Goal: Information Seeking & Learning: Learn about a topic

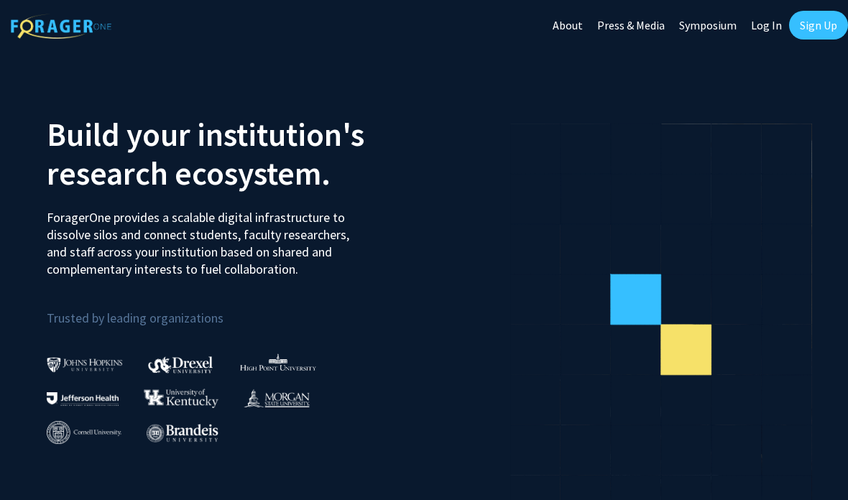
click at [822, 28] on link "Sign Up" at bounding box center [818, 25] width 59 height 29
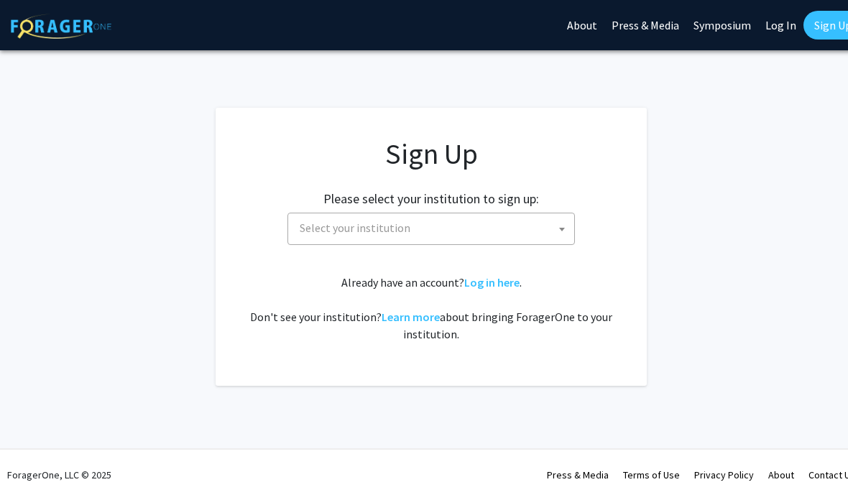
click at [536, 236] on span "Select your institution" at bounding box center [434, 227] width 280 height 29
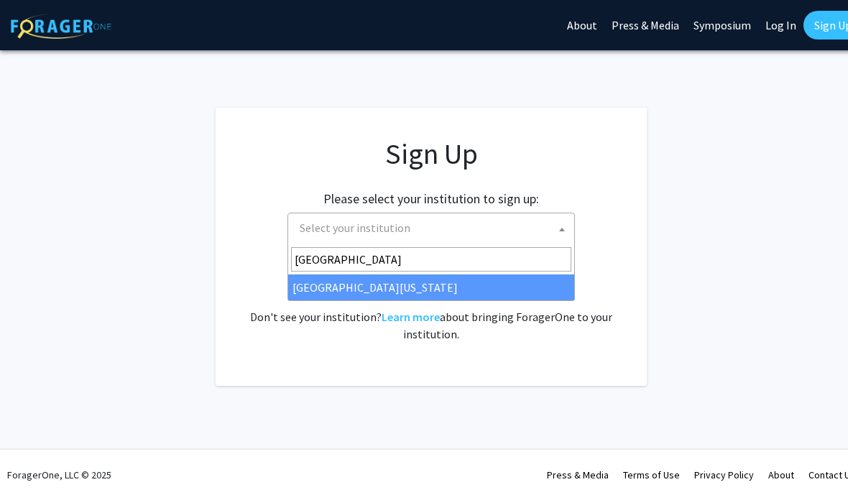
type input "[GEOGRAPHIC_DATA]"
select select "13"
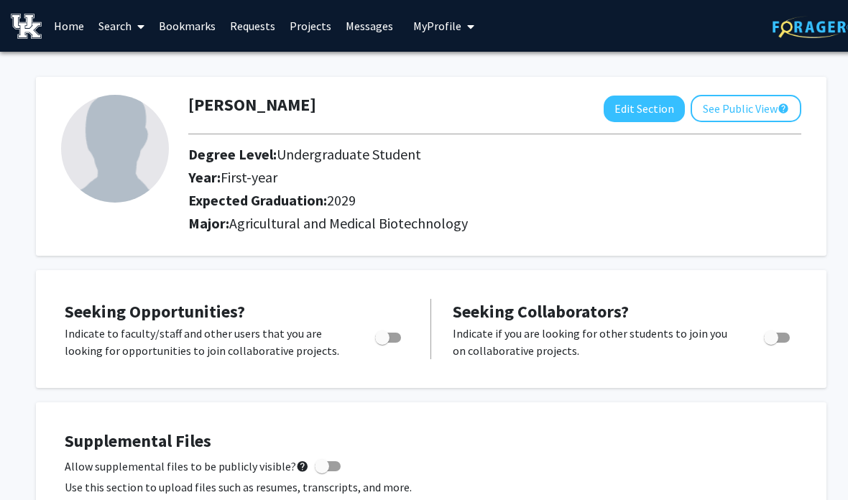
click at [140, 21] on icon at bounding box center [140, 27] width 7 height 12
click at [316, 24] on link "Projects" at bounding box center [310, 26] width 56 height 50
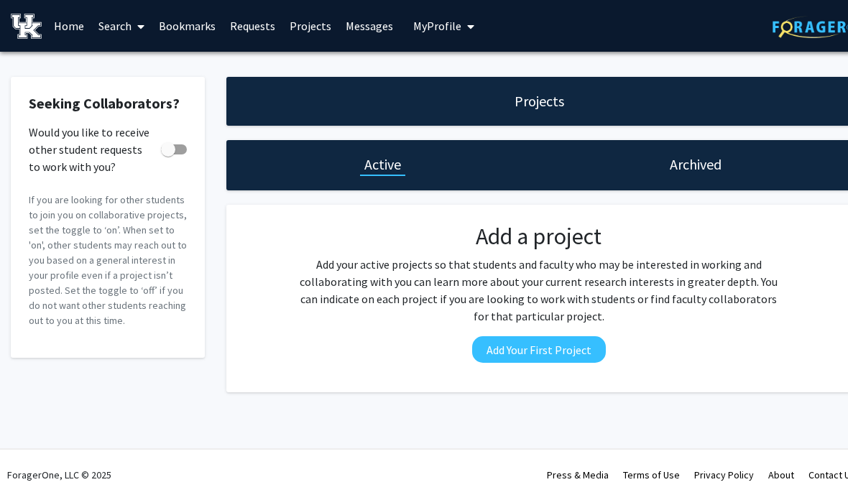
click at [70, 27] on link "Home" at bounding box center [69, 26] width 45 height 50
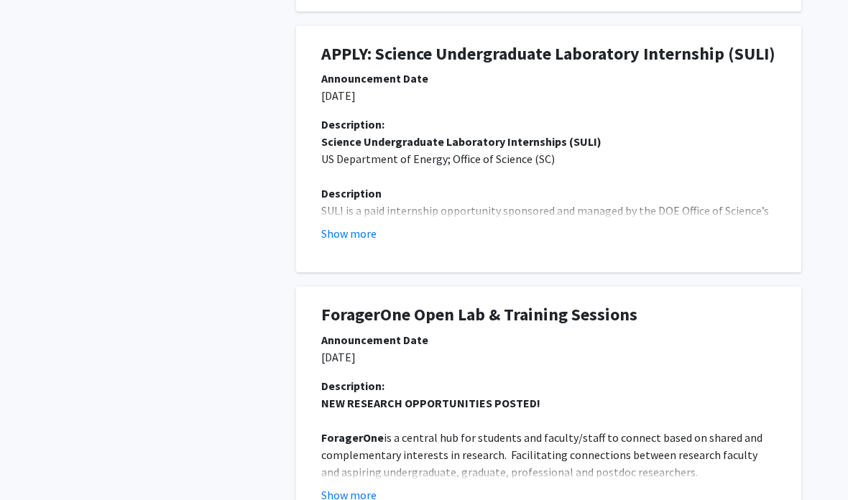
scroll to position [720, 14]
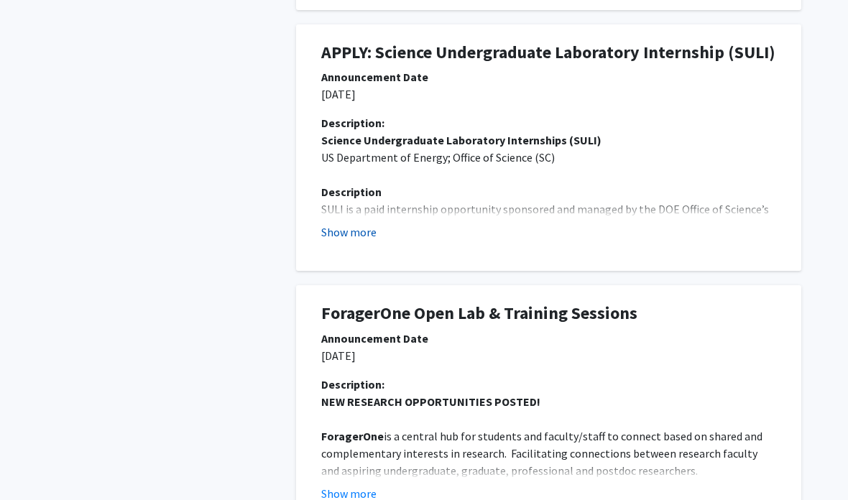
click at [362, 224] on button "Show more" at bounding box center [348, 232] width 55 height 17
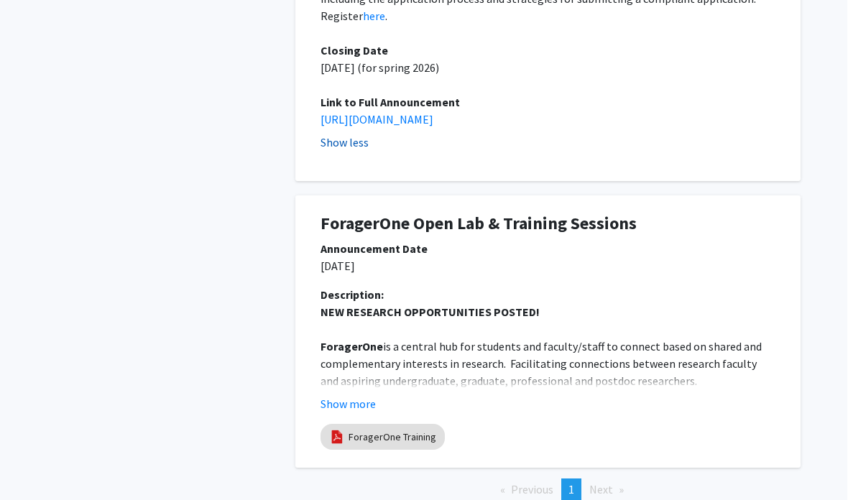
scroll to position [1390, 14]
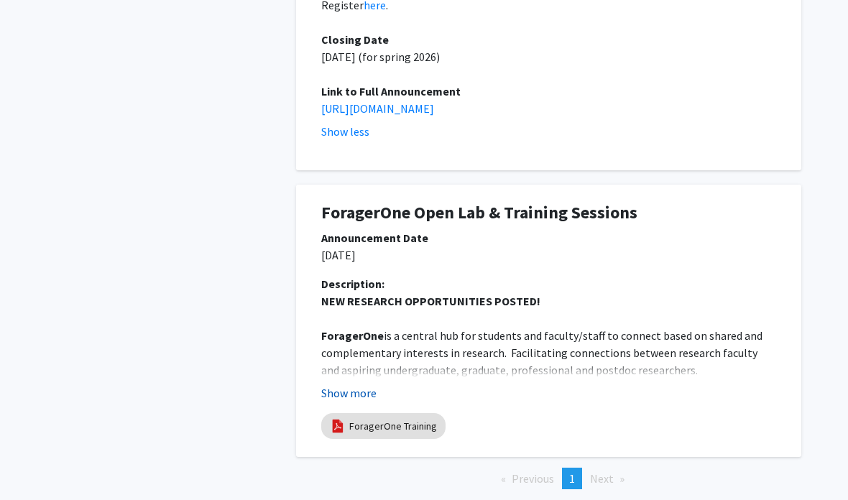
click at [357, 385] on button "Show more" at bounding box center [348, 393] width 55 height 17
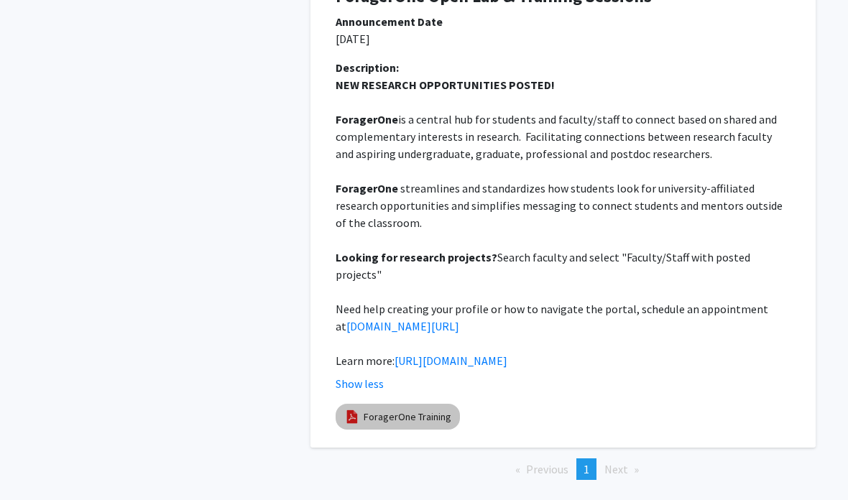
scroll to position [1606, 0]
click at [441, 410] on link "ForagerOne Training" at bounding box center [408, 417] width 88 height 15
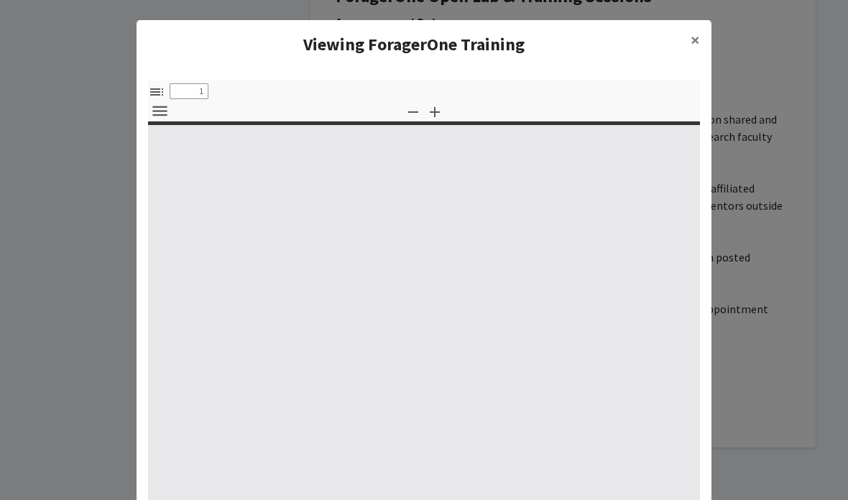
select select "custom"
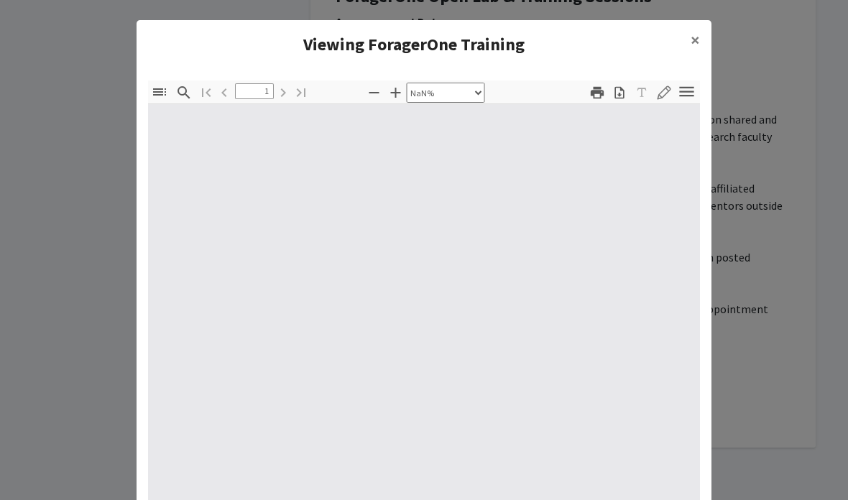
type input "0"
select select "custom"
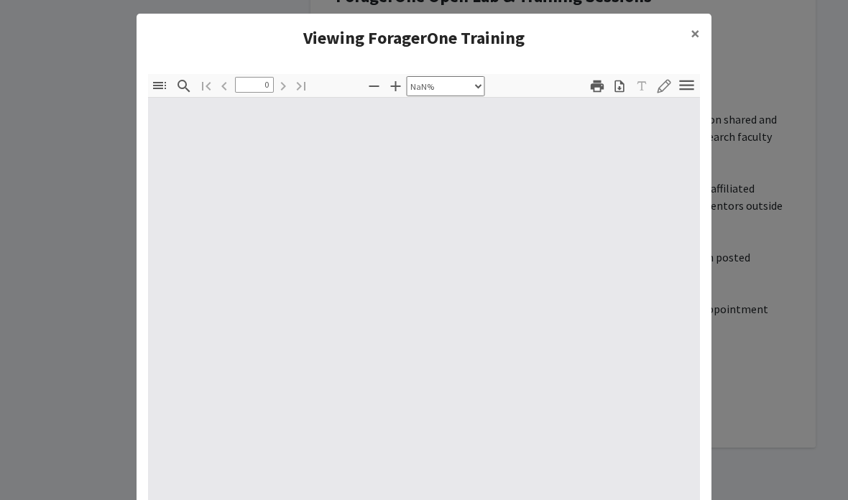
type input "1"
select select "auto"
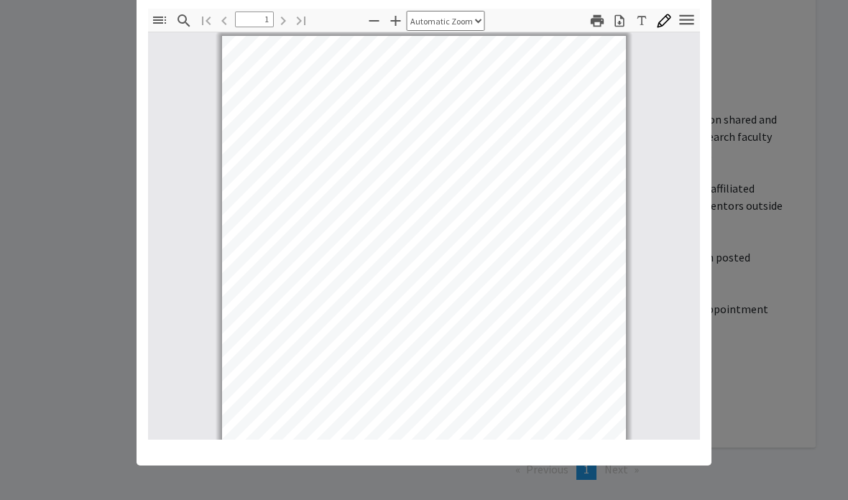
scroll to position [72, 0]
click at [815, 185] on modal-container "Viewing ForagerOne Training × Thumbnails Document Outline Attachments Layers Cu…" at bounding box center [424, 250] width 848 height 500
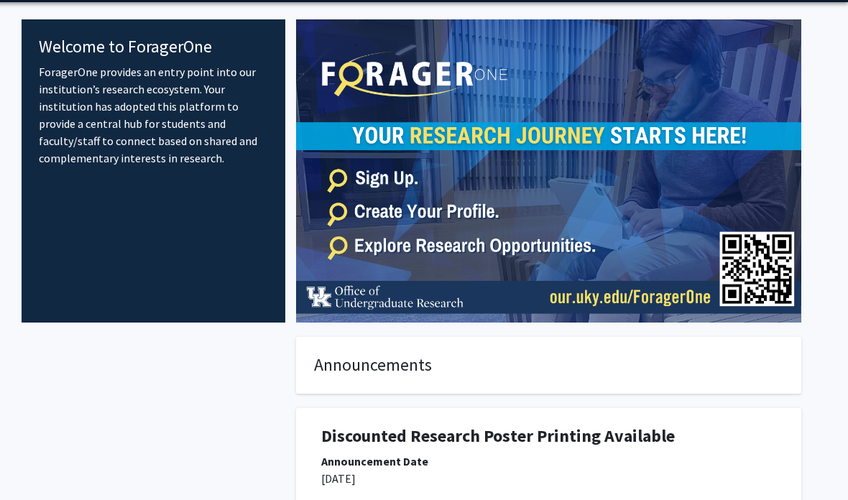
scroll to position [0, 0]
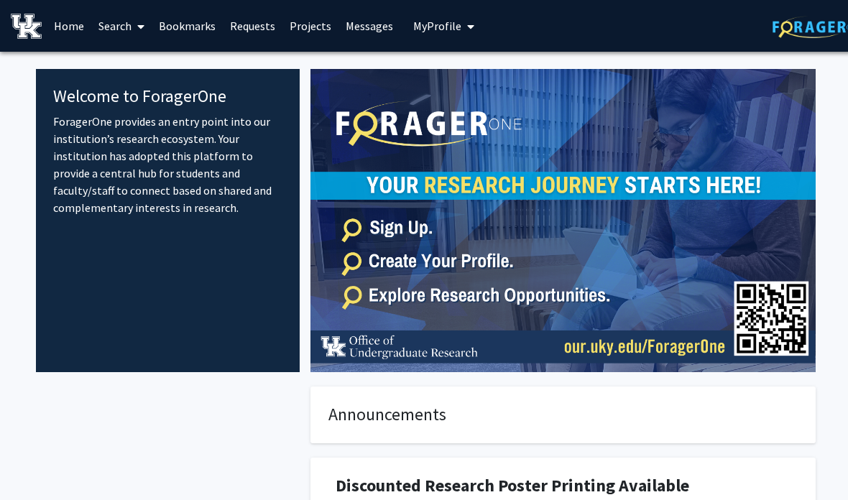
click at [128, 21] on link "Search" at bounding box center [121, 26] width 60 height 50
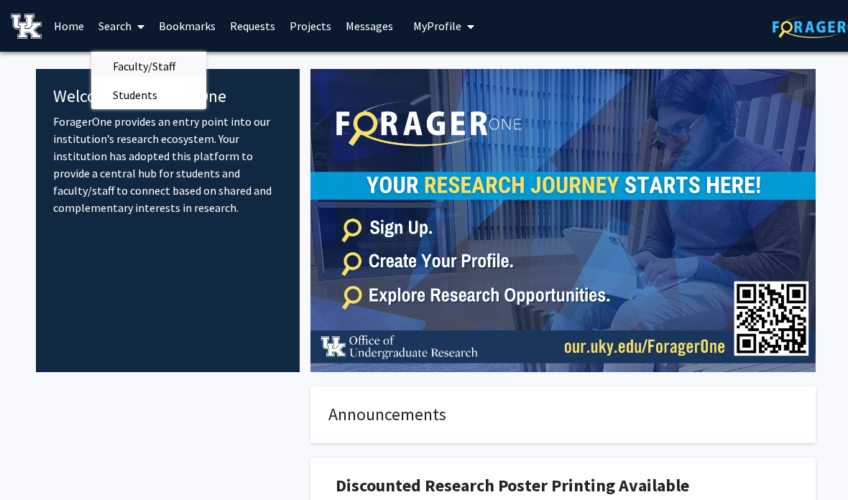
click at [183, 66] on span "Faculty/Staff" at bounding box center [144, 66] width 106 height 29
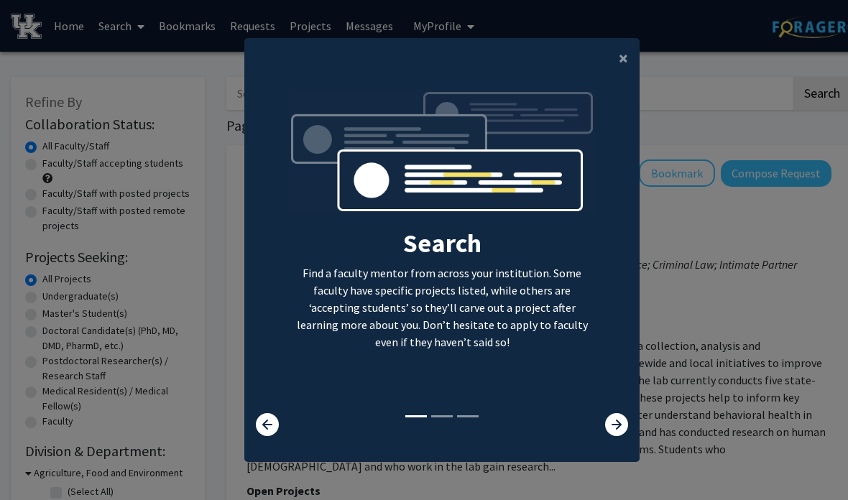
click at [671, 237] on modal-container "× Search Find a faculty mentor from across your institution. Some faculty have …" at bounding box center [424, 250] width 848 height 500
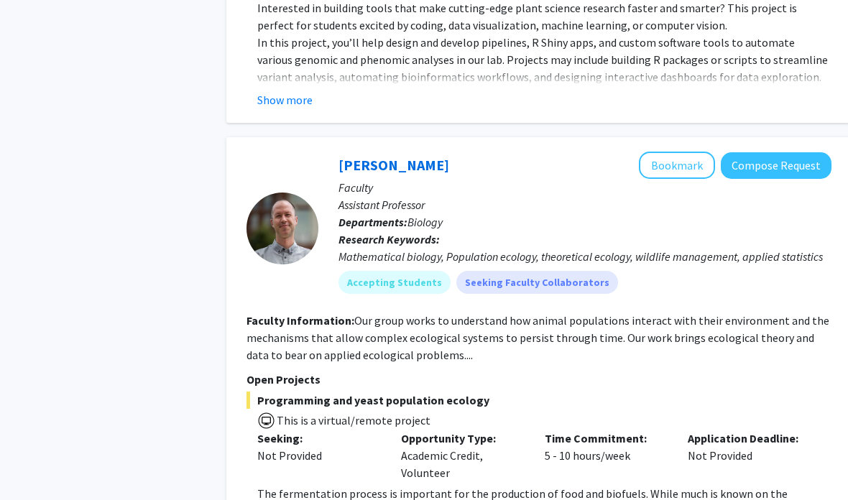
scroll to position [2910, 0]
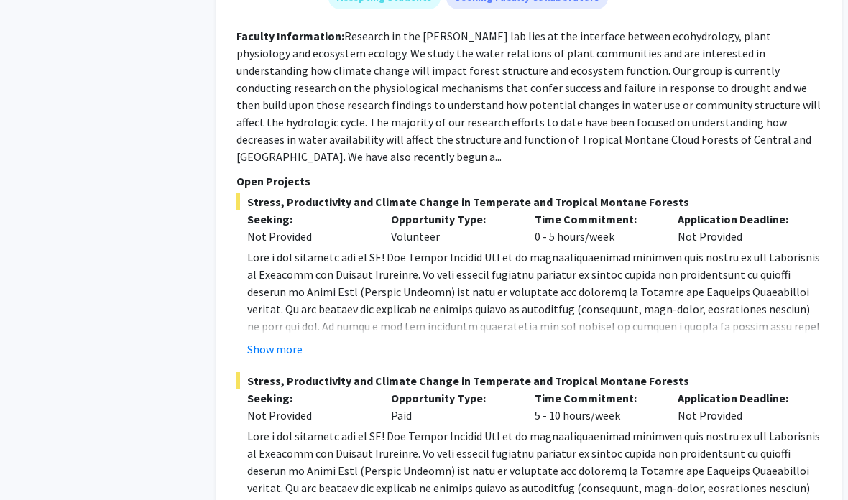
scroll to position [7494, 10]
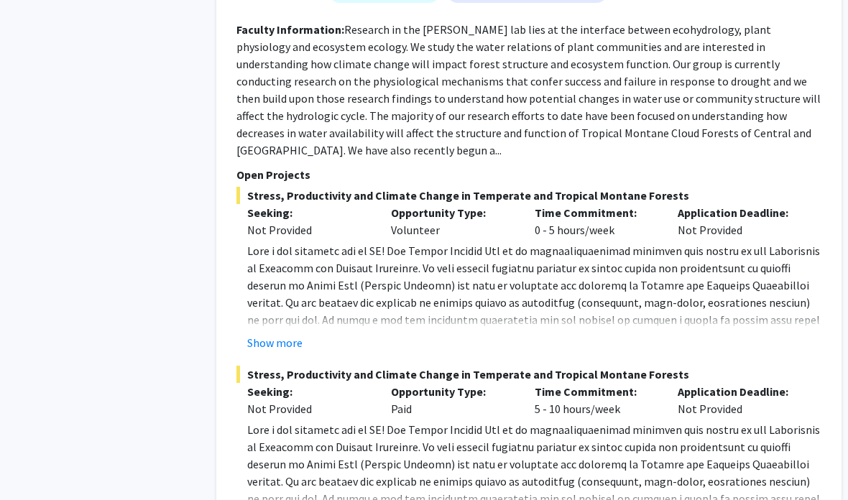
click at [656, 366] on span "Stress, Productivity and Climate Change in Temperate and Tropical Montane Fores…" at bounding box center [528, 374] width 585 height 17
click at [640, 366] on span "Stress, Productivity and Climate Change in Temperate and Tropical Montane Fores…" at bounding box center [528, 374] width 585 height 17
click at [682, 383] on div "Application Deadline: Not Provided" at bounding box center [739, 400] width 144 height 35
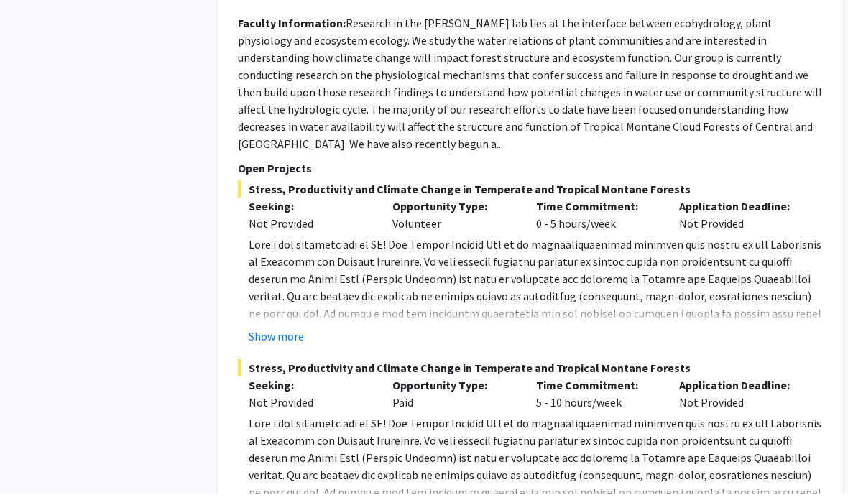
click at [644, 383] on p "Time Commitment:" at bounding box center [597, 391] width 122 height 17
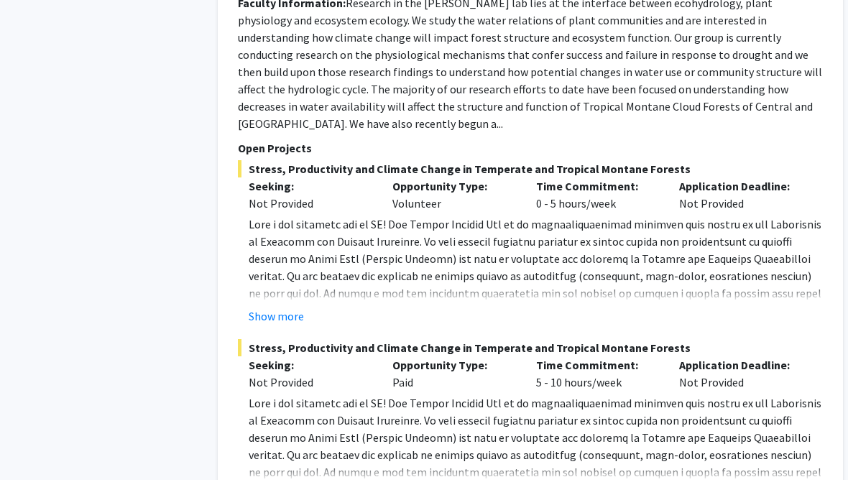
click at [290, 415] on fg-read-more "Show more" at bounding box center [530, 469] width 585 height 109
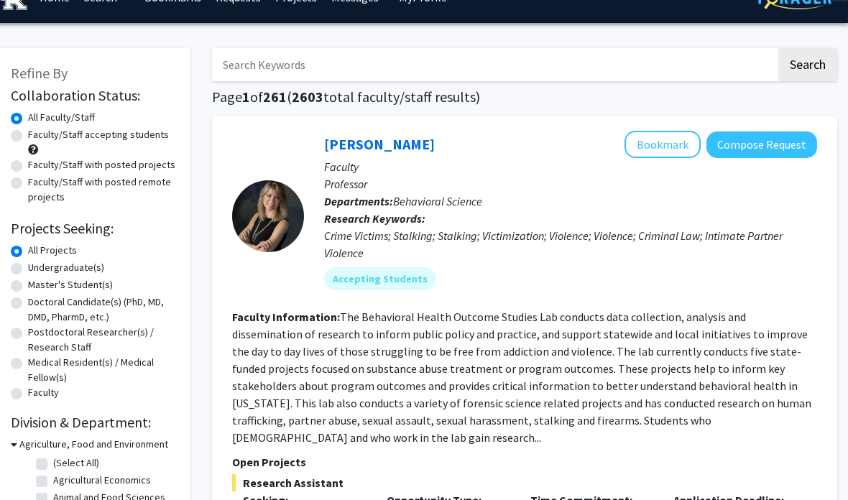
scroll to position [42, 14]
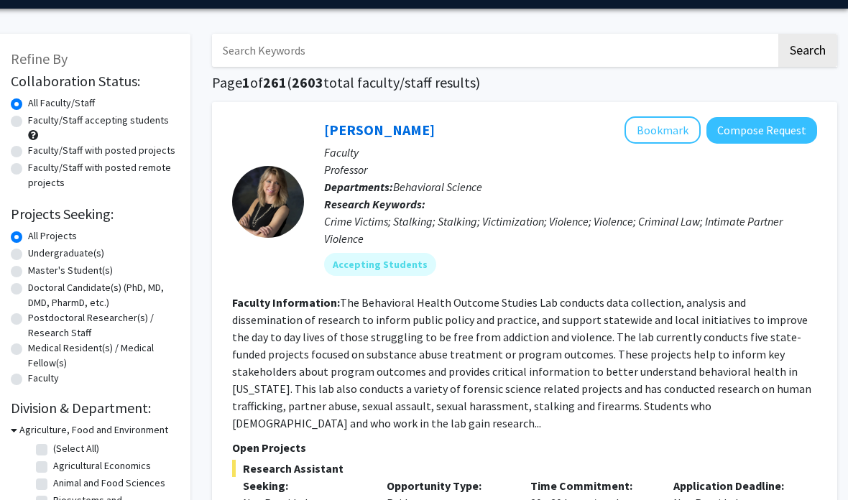
click at [98, 249] on label "Undergraduate(s)" at bounding box center [66, 254] width 76 height 15
click at [37, 249] on input "Undergraduate(s)" at bounding box center [32, 251] width 9 height 9
radio input "true"
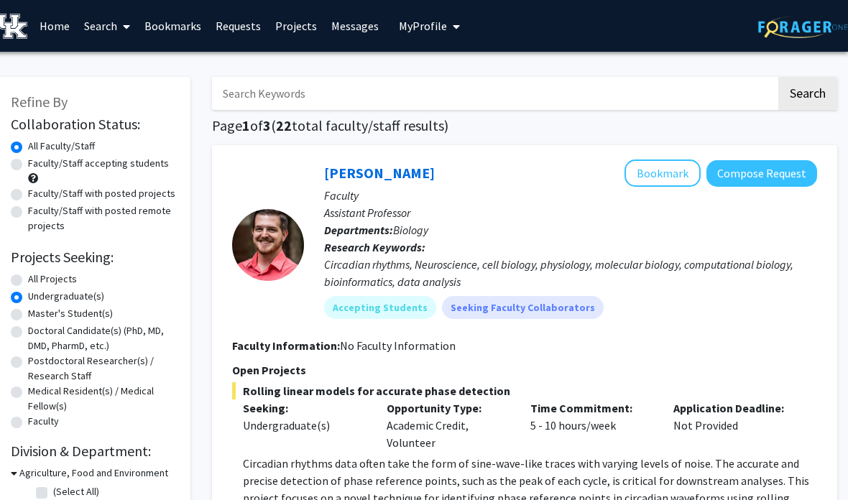
scroll to position [17, 14]
